Goal: Entertainment & Leisure: Browse casually

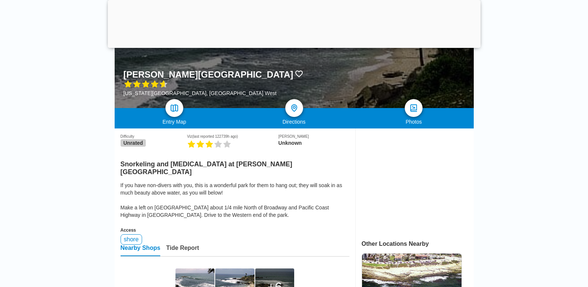
scroll to position [111, 0]
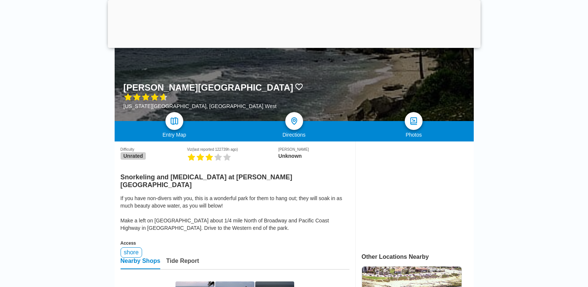
click at [174, 124] on img at bounding box center [174, 121] width 9 height 9
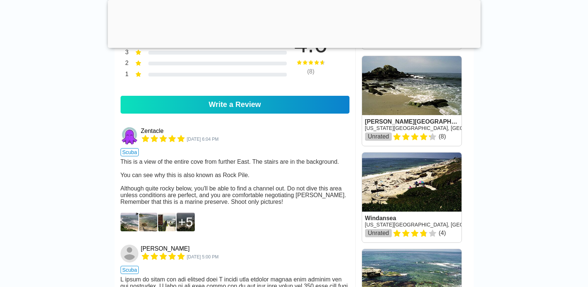
scroll to position [445, 0]
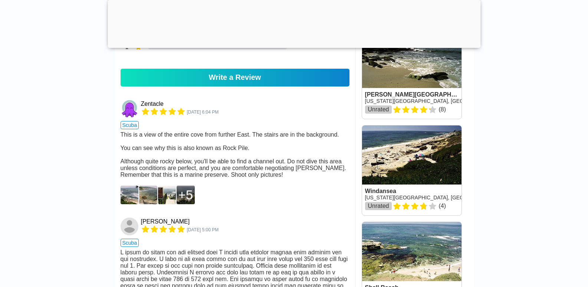
click at [135, 204] on img at bounding box center [130, 195] width 18 height 19
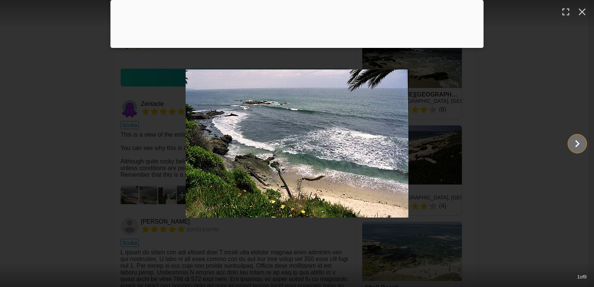
click at [577, 146] on icon "Show slide 2 of 9" at bounding box center [577, 143] width 4 height 7
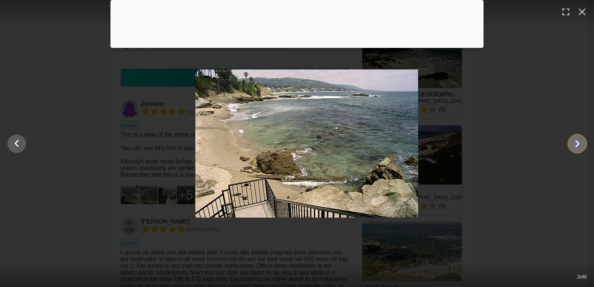
click at [577, 146] on icon "Show slide 3 of 9" at bounding box center [577, 143] width 4 height 7
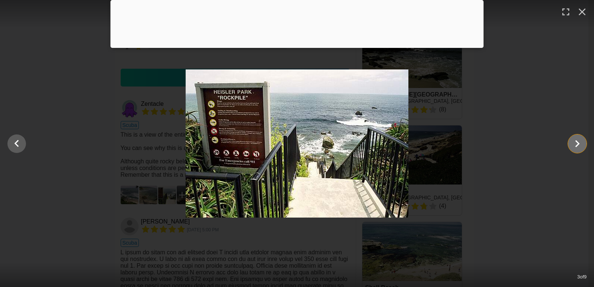
click at [577, 146] on icon "Show slide 4 of 9" at bounding box center [577, 143] width 4 height 7
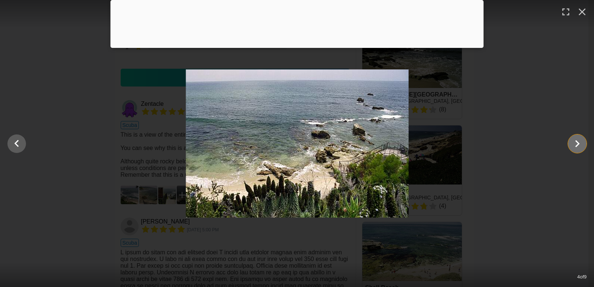
click at [577, 146] on icon "Show slide 5 of 9" at bounding box center [577, 143] width 4 height 7
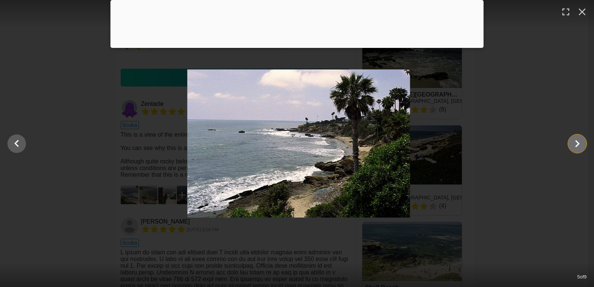
click at [577, 146] on icon "Show slide 6 of 9" at bounding box center [577, 143] width 4 height 7
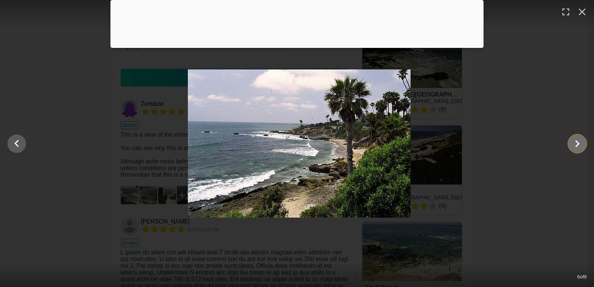
click at [577, 146] on icon "Show slide 7 of 9" at bounding box center [577, 143] width 4 height 7
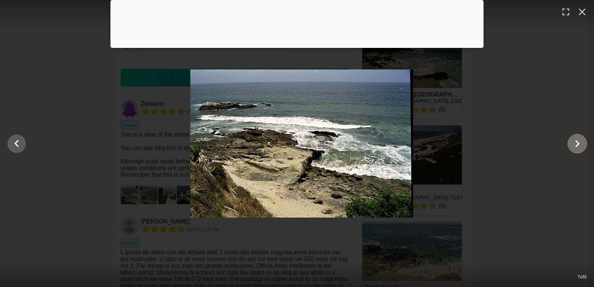
click at [577, 146] on icon "Show slide 8 of 9" at bounding box center [577, 143] width 4 height 7
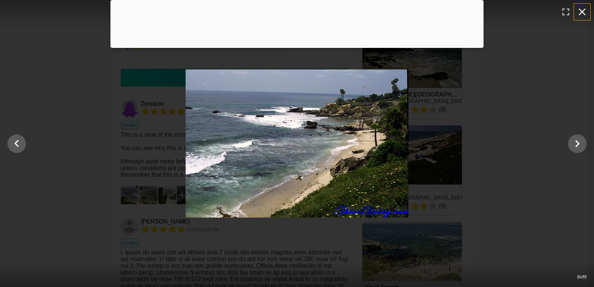
click at [580, 14] on icon "button" at bounding box center [582, 12] width 12 height 12
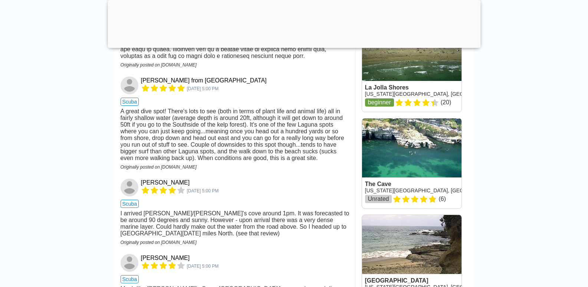
scroll to position [742, 0]
